Goal: Information Seeking & Learning: Understand process/instructions

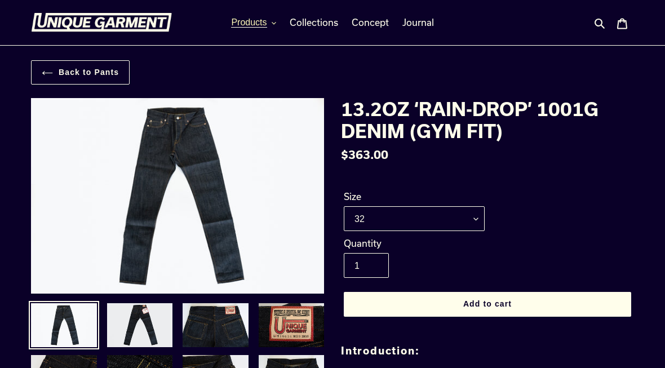
click at [272, 24] on icon "button" at bounding box center [274, 23] width 5 height 5
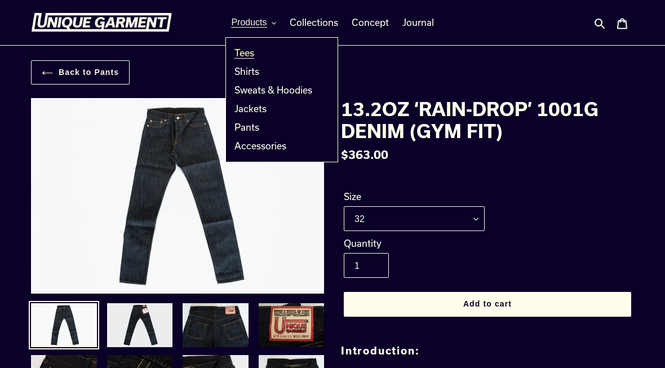
click at [254, 52] on span "Tees" at bounding box center [245, 52] width 20 height 11
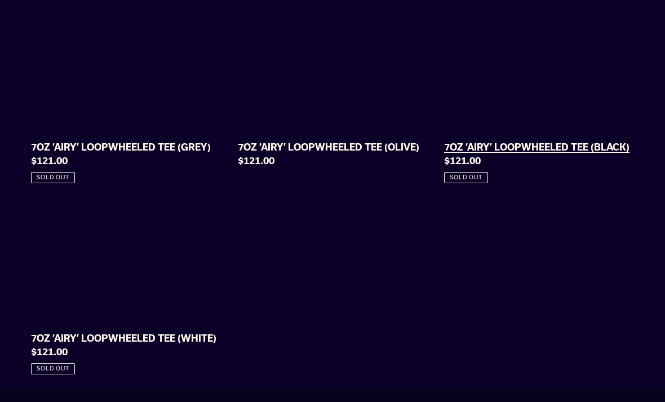
scroll to position [1064, 0]
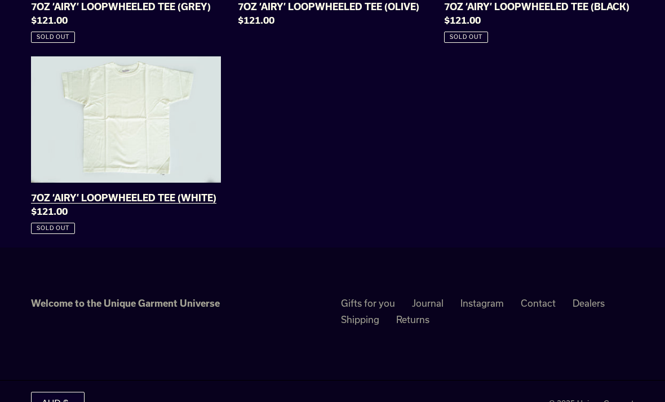
click at [192, 151] on link "7OZ ‘AIRY’ LOOPWHEELED TEE (WHITE)" at bounding box center [126, 145] width 190 height 178
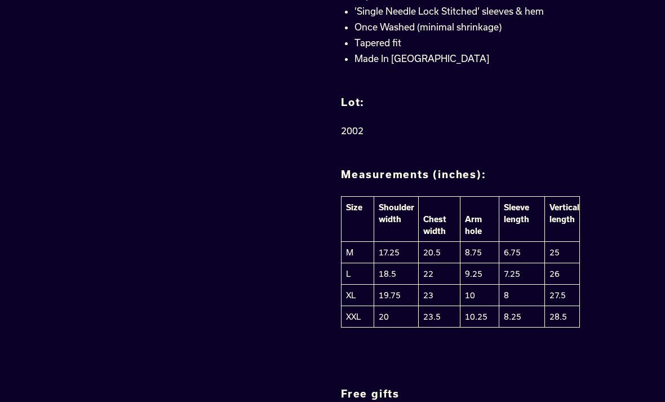
scroll to position [1019, 0]
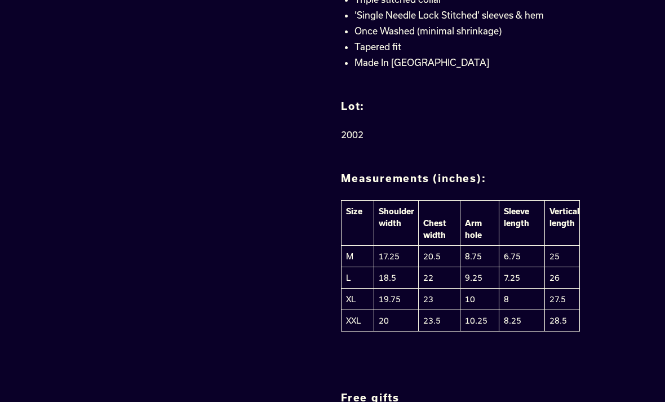
click at [468, 175] on h2 "Measurements (inches):" at bounding box center [487, 179] width 293 height 12
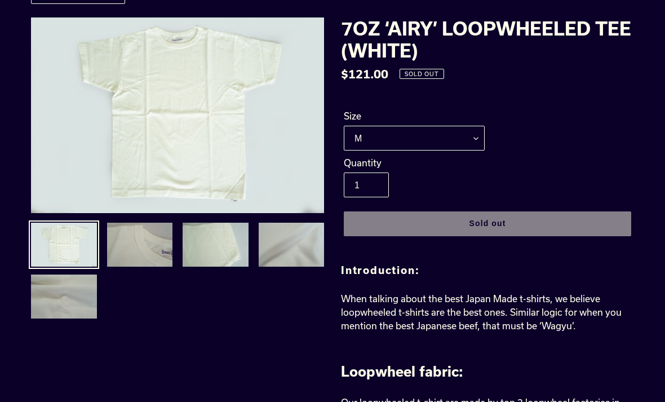
scroll to position [0, 0]
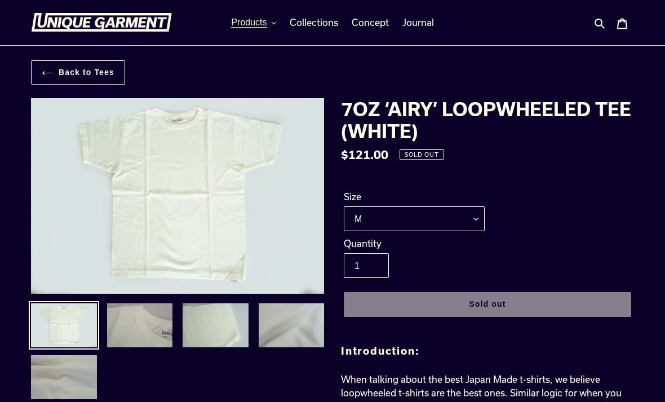
click at [278, 26] on button "Products" at bounding box center [254, 22] width 56 height 17
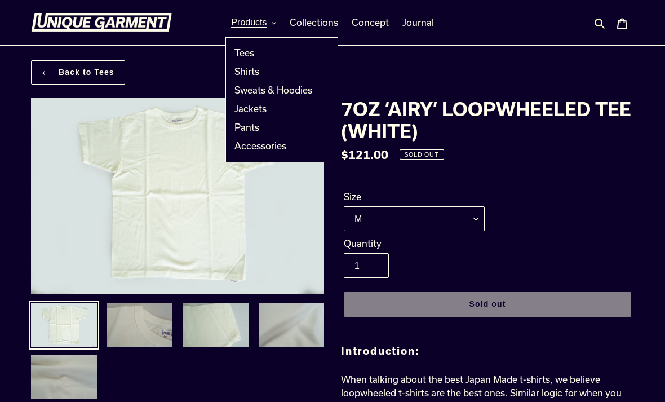
click at [598, 25] on icon "button" at bounding box center [599, 22] width 11 height 11
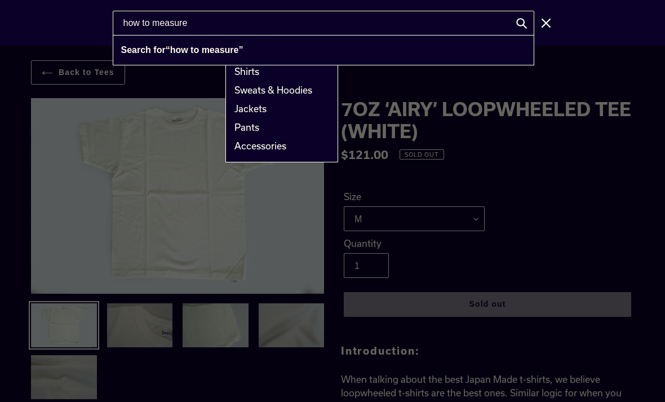
type input "how to measure"
click at [323, 50] on button "Search for “how to measure”" at bounding box center [323, 50] width 421 height 29
